Goal: Task Accomplishment & Management: Manage account settings

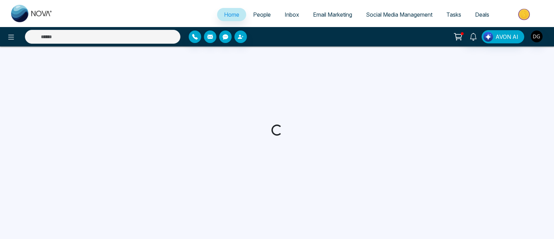
select select "*"
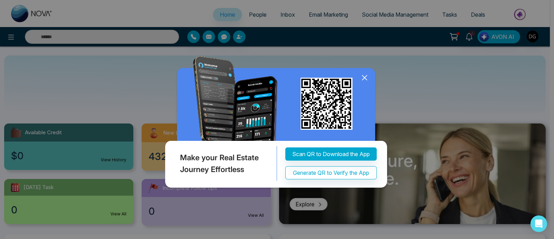
click at [364, 77] on icon at bounding box center [364, 77] width 5 height 5
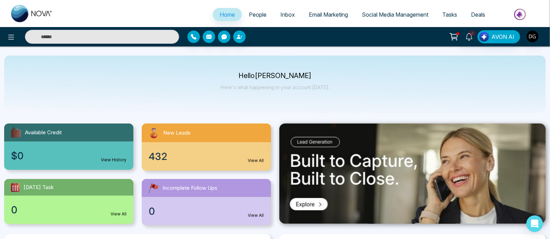
click at [2, 39] on div at bounding box center [91, 37] width 183 height 14
click at [6, 38] on button at bounding box center [11, 37] width 14 height 14
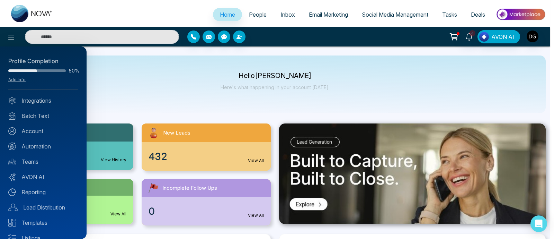
click at [27, 120] on div "Profile Completion 50% Add Info Integrations Batch Text Account Automation Team…" at bounding box center [43, 142] width 87 height 192
click at [34, 115] on link "Batch Text" at bounding box center [43, 116] width 70 height 8
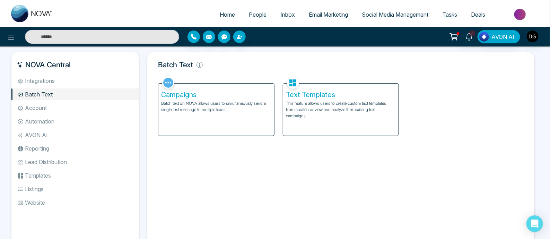
click at [233, 112] on p "Batch text on NOVA allows users to simultaneously send a single text message to…" at bounding box center [216, 106] width 110 height 12
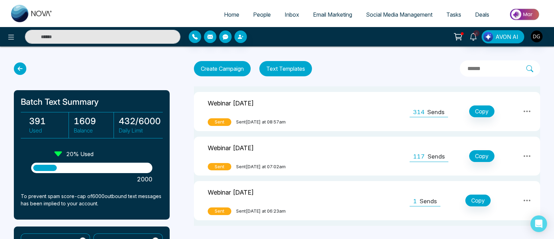
click at [324, 115] on td at bounding box center [362, 111] width 82 height 39
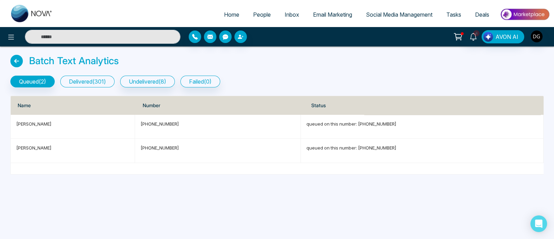
click at [108, 83] on button "delivered ( 301 )" at bounding box center [87, 82] width 54 height 12
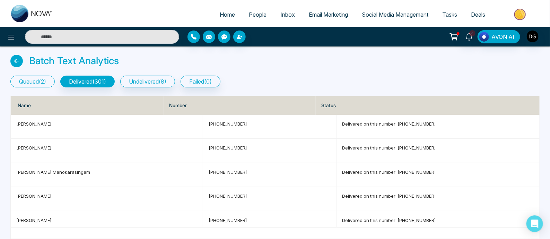
click at [42, 78] on button "queued ( 2 )" at bounding box center [32, 82] width 44 height 12
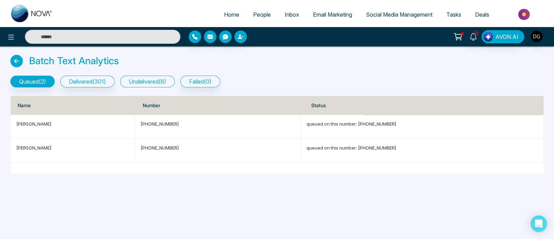
click at [139, 82] on button "undelivered ( 8 )" at bounding box center [147, 82] width 55 height 12
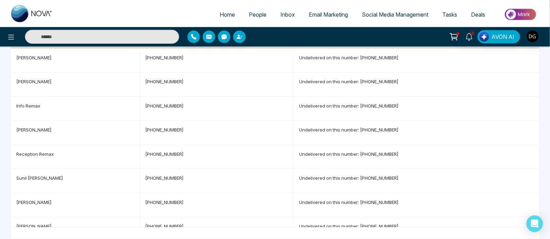
scroll to position [79, 0]
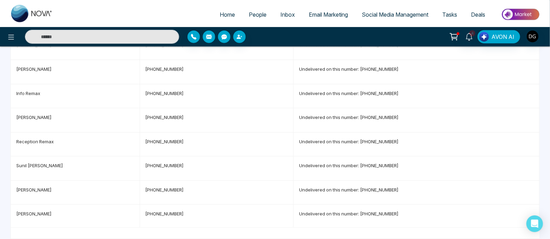
click at [220, 11] on span "Home" at bounding box center [227, 14] width 15 height 7
select select "*"
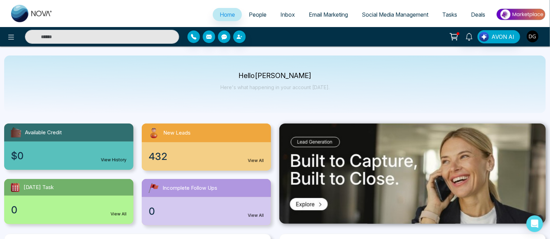
click at [535, 37] on img "button" at bounding box center [532, 36] width 12 height 12
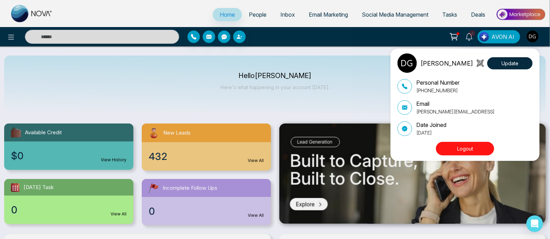
click at [476, 148] on button "Logout" at bounding box center [465, 149] width 58 height 14
